Goal: Transaction & Acquisition: Purchase product/service

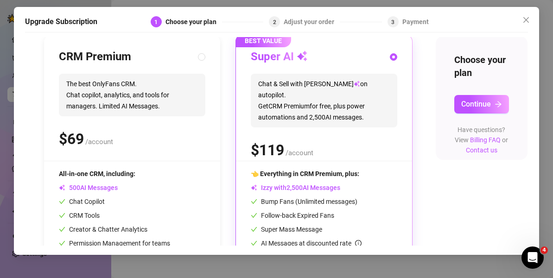
scroll to position [99, 0]
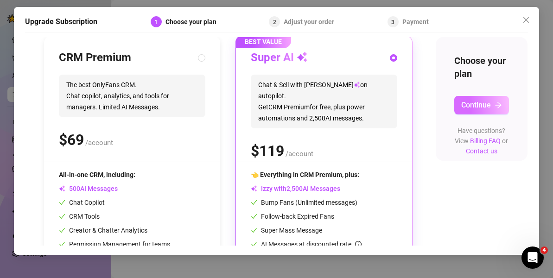
click at [466, 99] on button "Continue" at bounding box center [481, 105] width 55 height 19
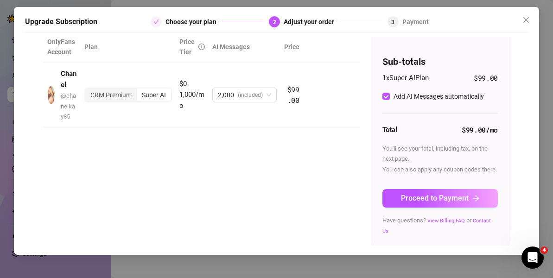
scroll to position [57, 0]
click at [433, 202] on span "Proceed to Payment" at bounding box center [435, 197] width 68 height 9
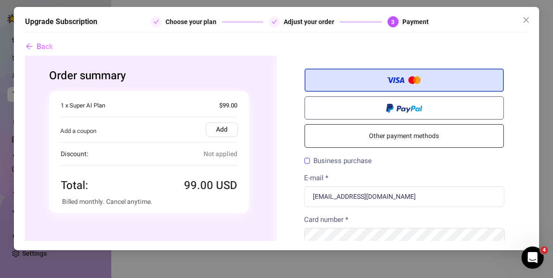
scroll to position [0, 0]
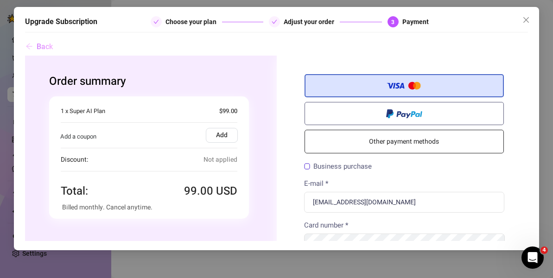
click at [37, 44] on span "Back" at bounding box center [45, 46] width 16 height 9
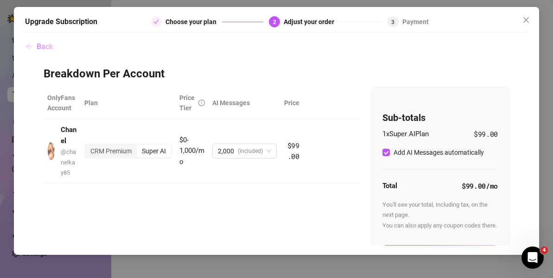
click at [37, 44] on span "Back" at bounding box center [45, 46] width 16 height 9
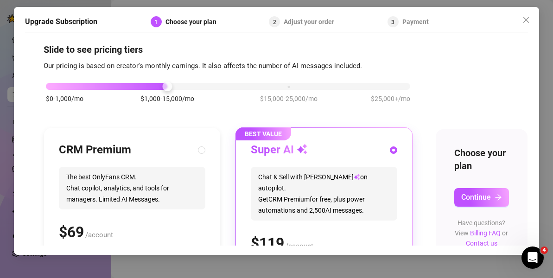
scroll to position [4, 0]
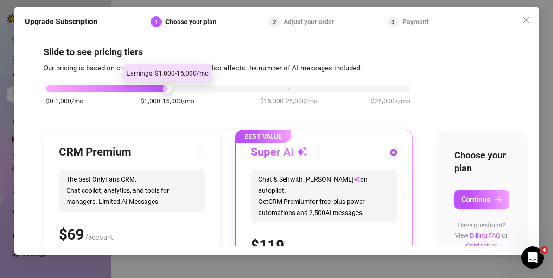
drag, startPoint x: 168, startPoint y: 90, endPoint x: 146, endPoint y: 90, distance: 22.2
click at [146, 89] on div "$0-1,000/mo $1,000-15,000/mo $15,000-25,000/mo $25,000+/mo" at bounding box center [228, 86] width 364 height 6
click at [127, 90] on div at bounding box center [106, 88] width 121 height 7
click at [108, 88] on div at bounding box center [106, 88] width 121 height 7
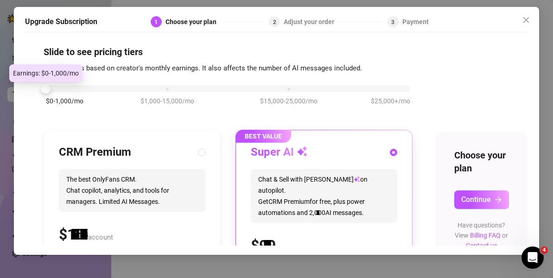
drag, startPoint x: 167, startPoint y: 88, endPoint x: 99, endPoint y: 89, distance: 68.1
click at [99, 89] on div "$0-1,000/mo $1,000-15,000/mo $15,000-25,000/mo $25,000+/mo" at bounding box center [228, 86] width 364 height 6
click at [83, 89] on div at bounding box center [228, 88] width 364 height 7
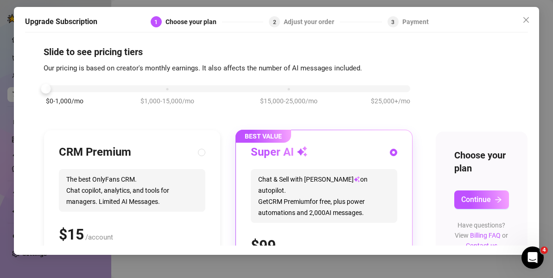
click at [69, 83] on div "$0-1,000/mo $1,000-15,000/mo $15,000-25,000/mo $25,000+/mo" at bounding box center [228, 100] width 369 height 52
click at [66, 87] on div at bounding box center [228, 88] width 364 height 7
drag, startPoint x: 45, startPoint y: 89, endPoint x: 63, endPoint y: 89, distance: 18.1
click at [63, 89] on div "$0-1,000/mo $1,000-15,000/mo $15,000-25,000/mo $25,000+/mo" at bounding box center [228, 86] width 364 height 6
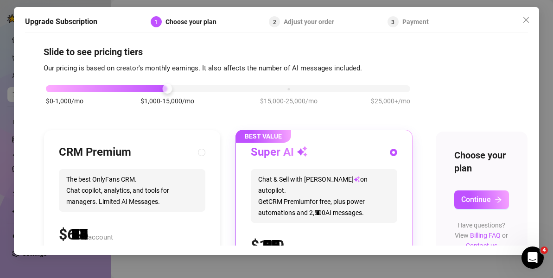
click at [166, 85] on div "$0-1,000/mo $1,000-15,000/mo $15,000-25,000/mo $25,000+/mo" at bounding box center [228, 86] width 364 height 6
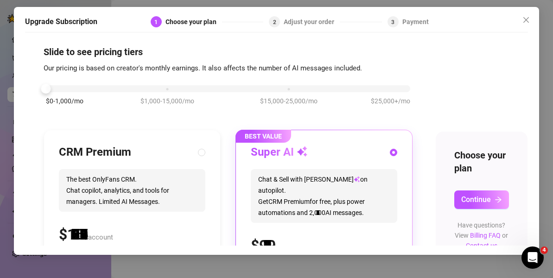
click at [61, 88] on div "$0-1,000/mo $1,000-15,000/mo $15,000-25,000/mo $25,000+/mo" at bounding box center [228, 86] width 364 height 6
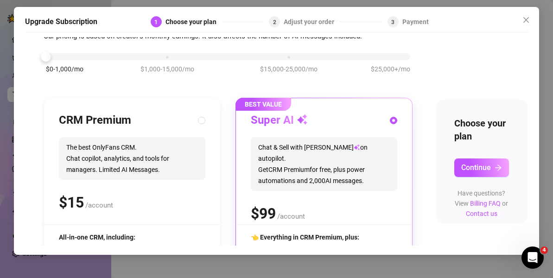
scroll to position [41, 0]
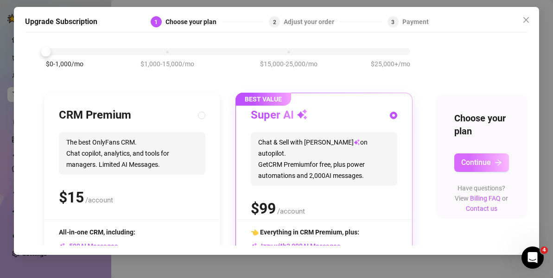
click at [479, 159] on span "Continue" at bounding box center [476, 162] width 30 height 9
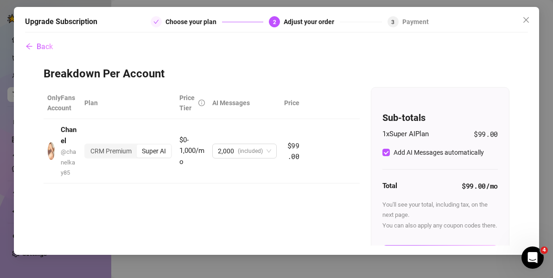
scroll to position [57, 0]
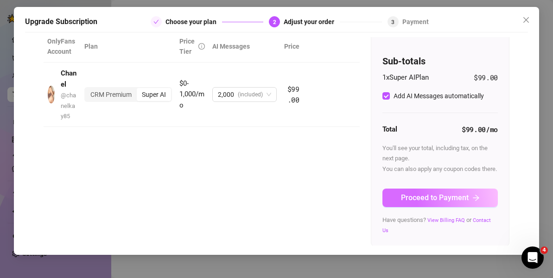
click at [442, 207] on button "Proceed to Payment" at bounding box center [439, 198] width 115 height 19
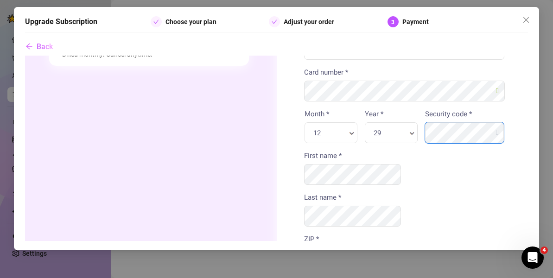
scroll to position [154, 0]
click at [371, 246] on input "ZIP *" at bounding box center [404, 256] width 201 height 21
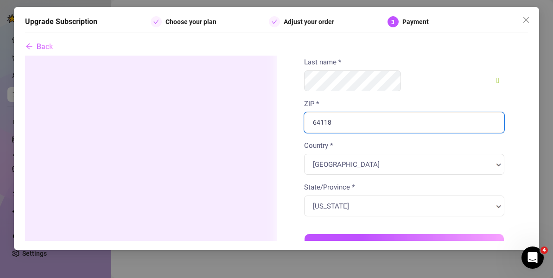
scroll to position [313, 0]
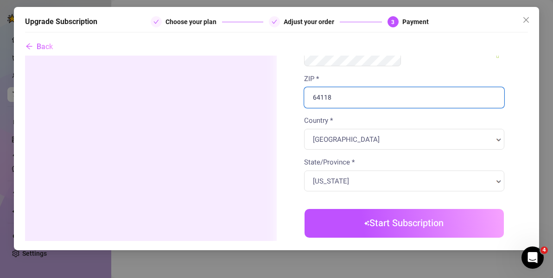
type input "64118"
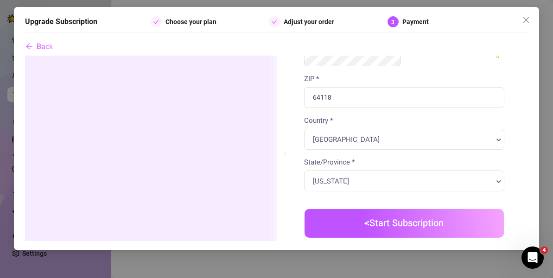
click at [388, 179] on body "Order summary" at bounding box center [276, 61] width 503 height 638
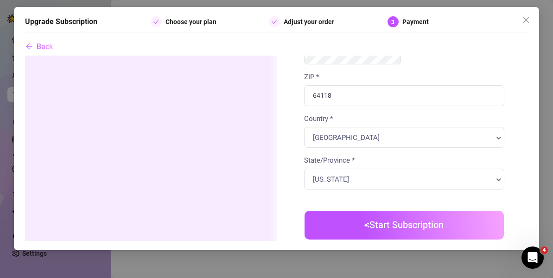
scroll to position [388, 0]
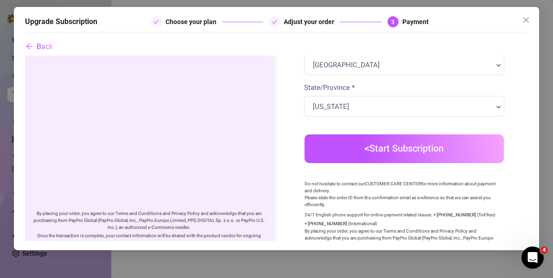
click at [414, 134] on button "Start Subscription" at bounding box center [404, 148] width 200 height 29
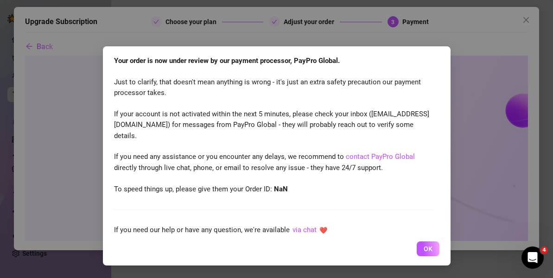
scroll to position [0, 0]
click at [431, 247] on span "OK" at bounding box center [428, 248] width 9 height 7
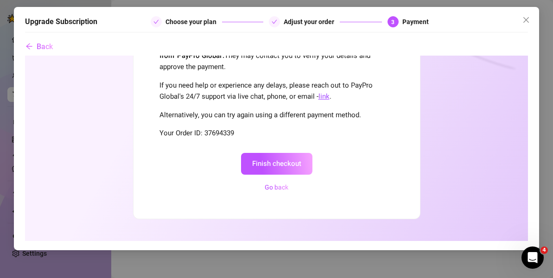
scroll to position [171, 0]
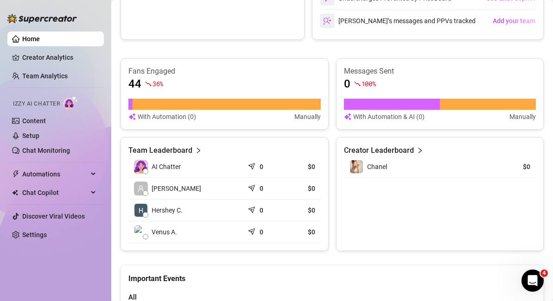
scroll to position [339, 0]
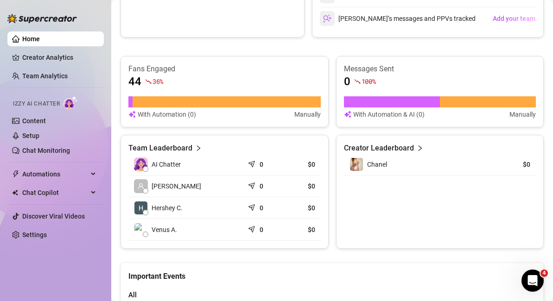
click at [190, 147] on article "Team Leaderboard" at bounding box center [160, 148] width 64 height 11
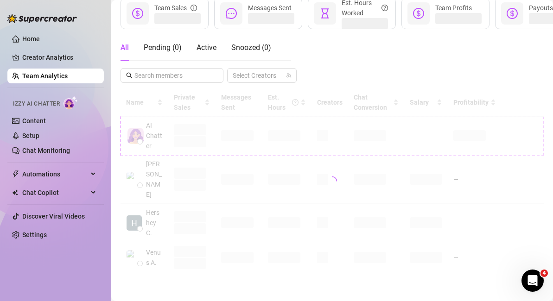
scroll to position [128, 0]
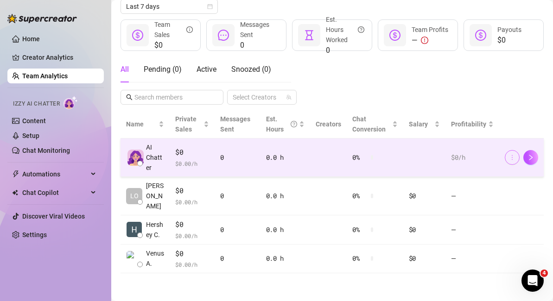
click at [510, 160] on icon "more" at bounding box center [512, 157] width 6 height 6
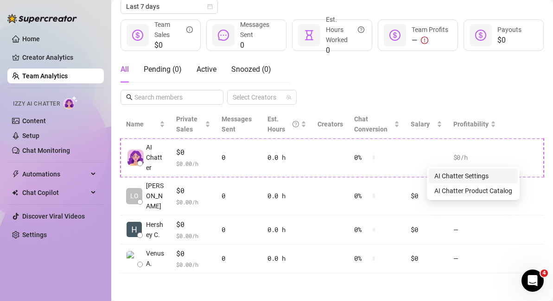
click at [487, 177] on link "AI Chatter Settings" at bounding box center [461, 175] width 54 height 7
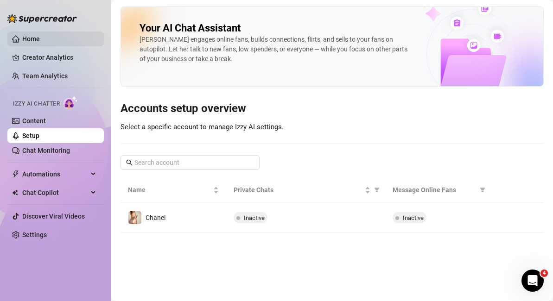
click at [22, 35] on link "Home" at bounding box center [31, 38] width 18 height 7
